Goal: Communication & Community: Connect with others

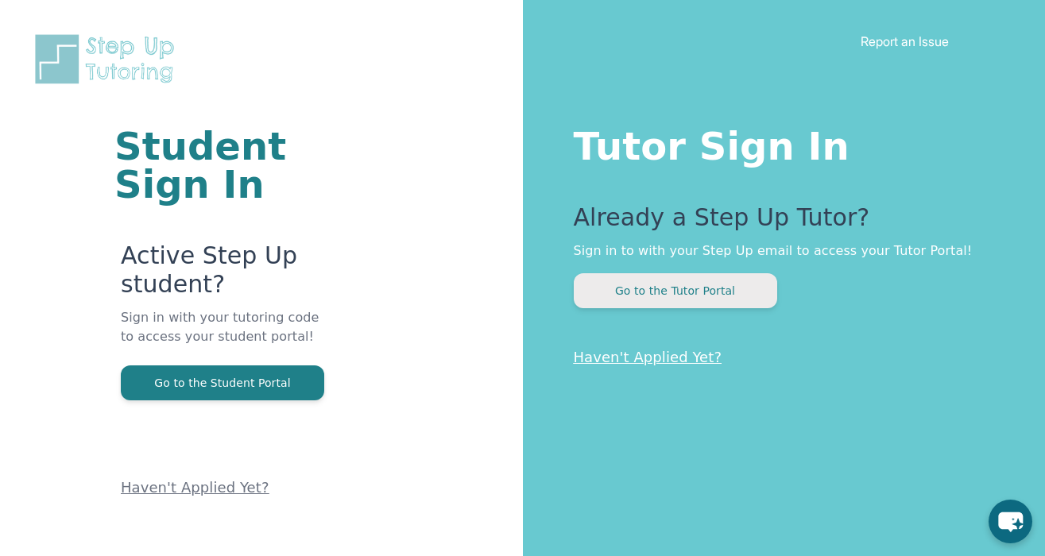
click at [695, 285] on button "Go to the Tutor Portal" at bounding box center [675, 290] width 203 height 35
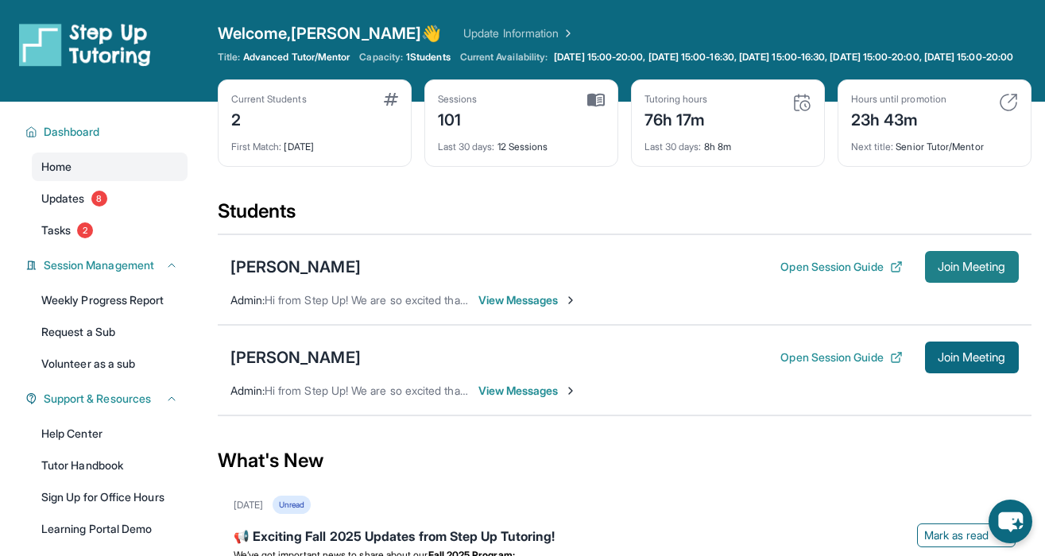
click at [962, 272] on span "Join Meeting" at bounding box center [972, 267] width 68 height 10
click at [538, 399] on span "View Messages" at bounding box center [527, 391] width 99 height 16
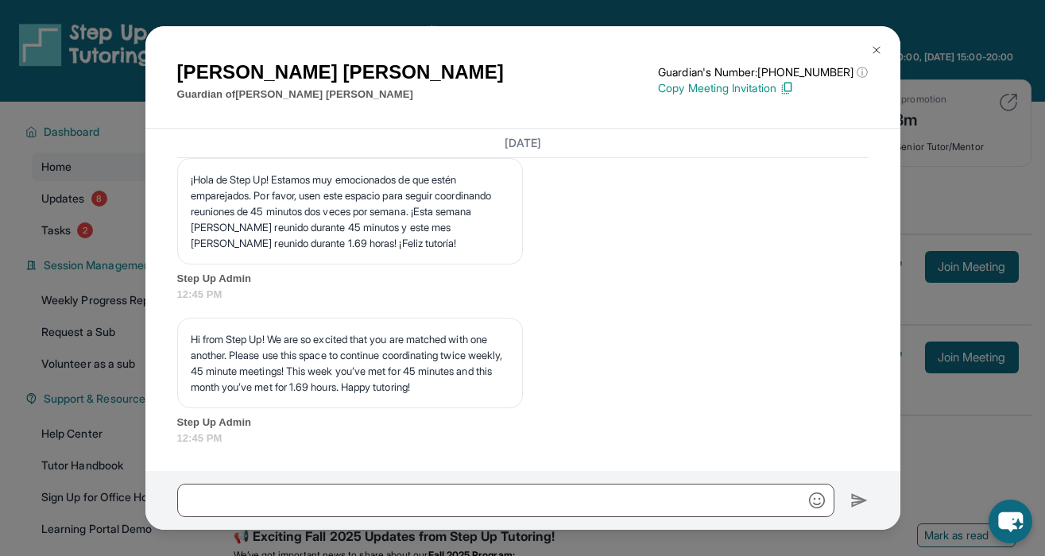
scroll to position [13070, 0]
click at [873, 48] on img at bounding box center [876, 50] width 13 height 13
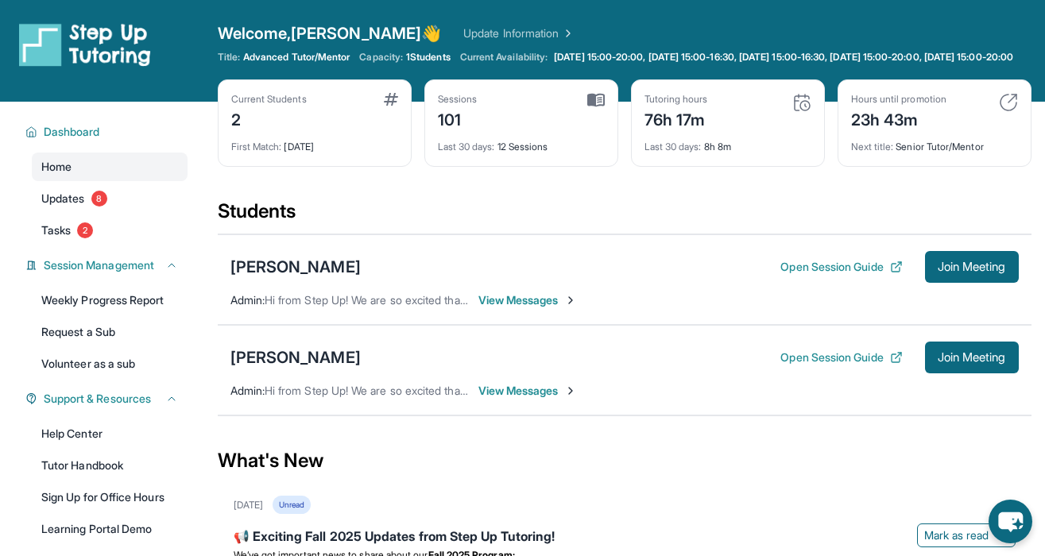
click at [546, 308] on span "View Messages" at bounding box center [527, 300] width 99 height 16
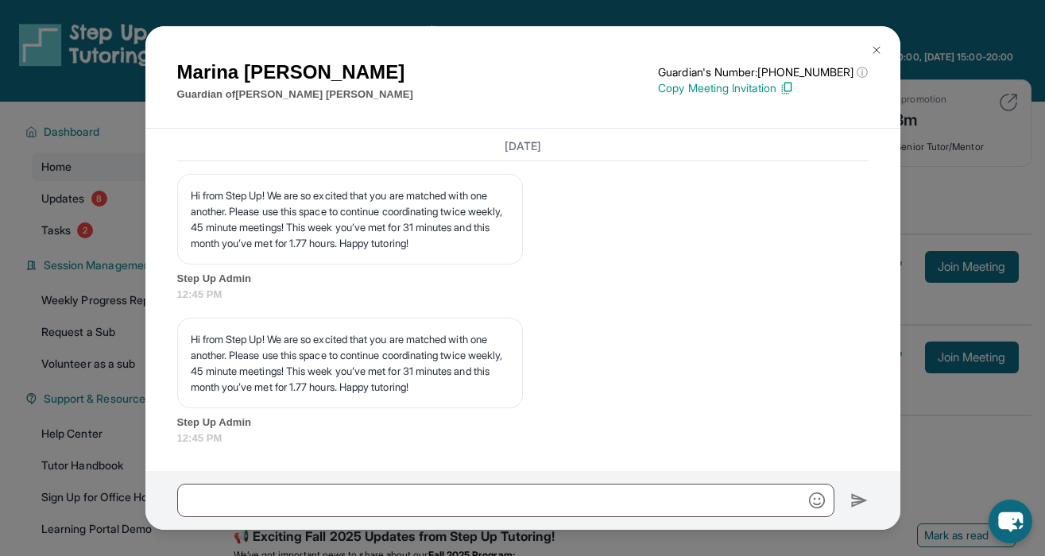
scroll to position [31811, 0]
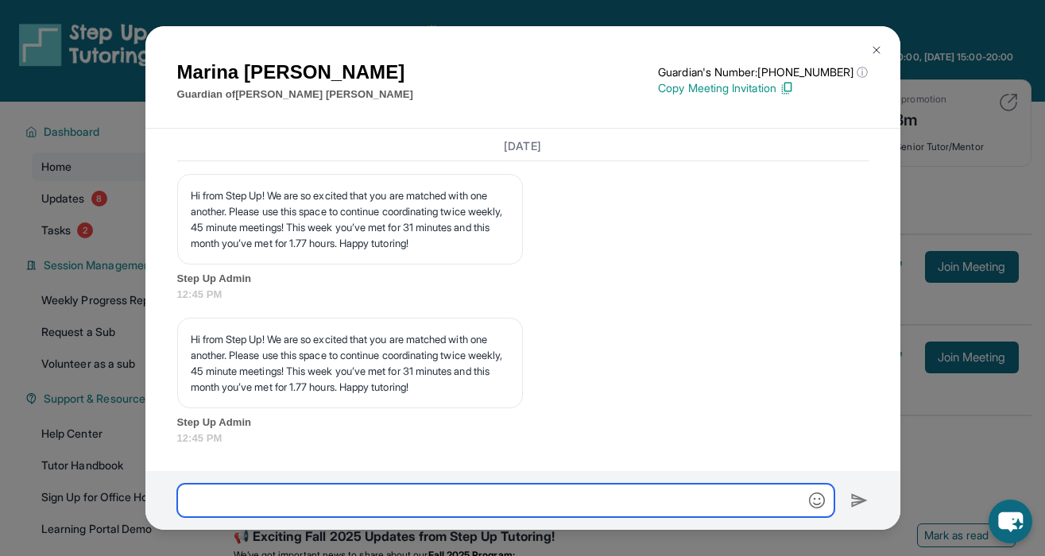
click at [407, 512] on input "text" at bounding box center [505, 500] width 657 height 33
type input "**********"
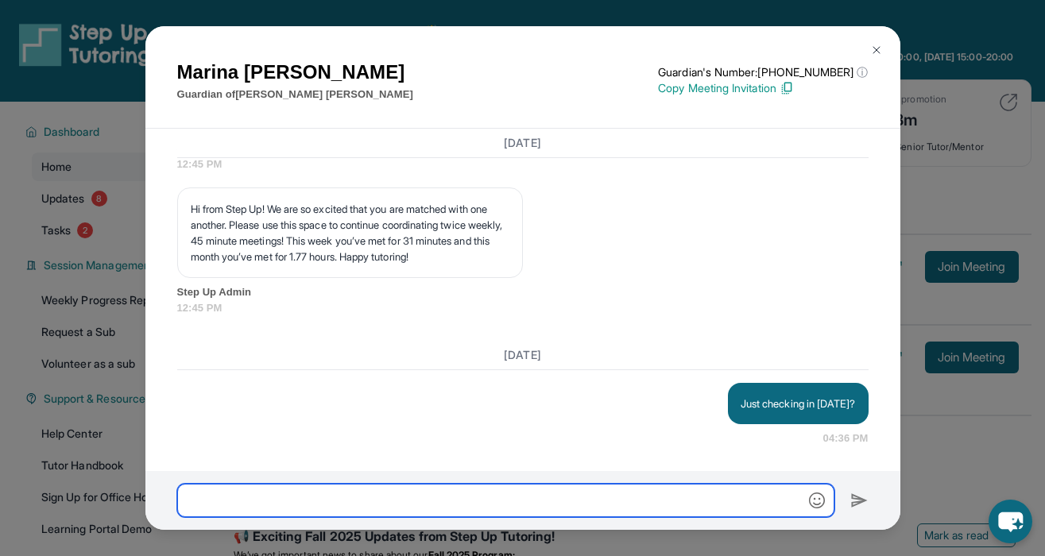
scroll to position [31941, 0]
click at [407, 512] on input "text" at bounding box center [505, 500] width 657 height 33
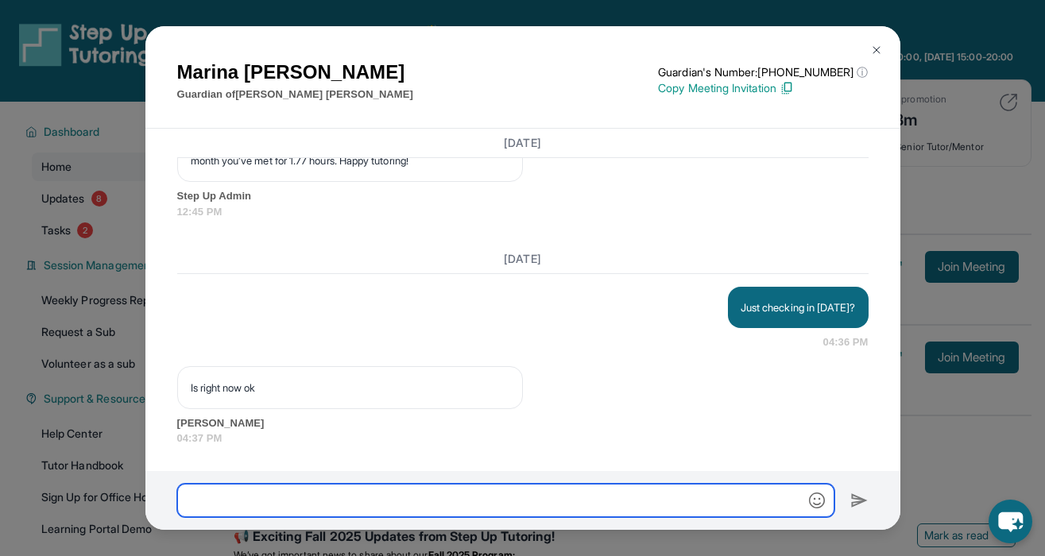
scroll to position [32037, 0]
click at [407, 512] on input "text" at bounding box center [505, 500] width 657 height 33
type input "***"
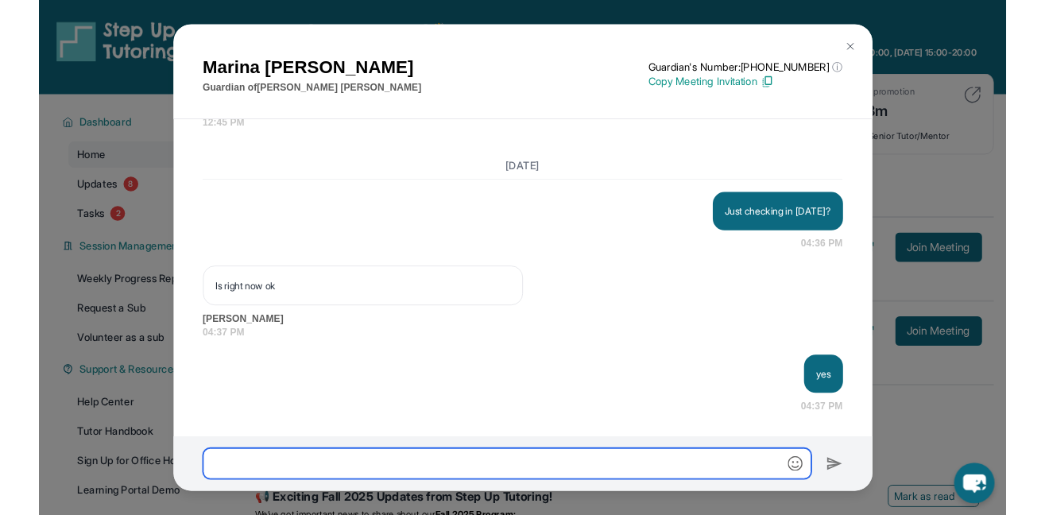
scroll to position [32117, 0]
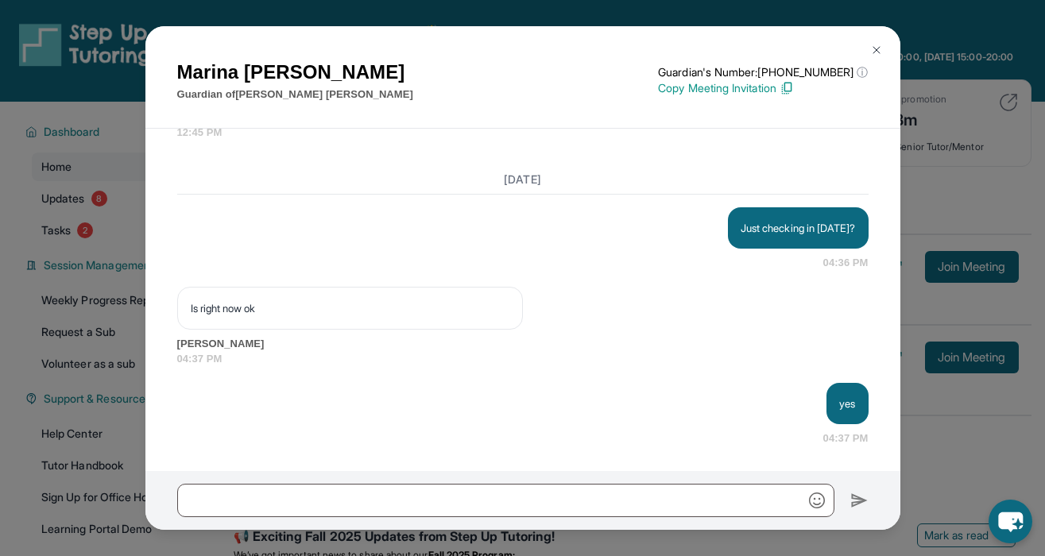
click at [967, 222] on div "[PERSON_NAME] Guardian of [PERSON_NAME] Guardian's Number: [PHONE_NUMBER] ⓘ Thi…" at bounding box center [522, 278] width 1045 height 556
